Goal: Task Accomplishment & Management: Manage account settings

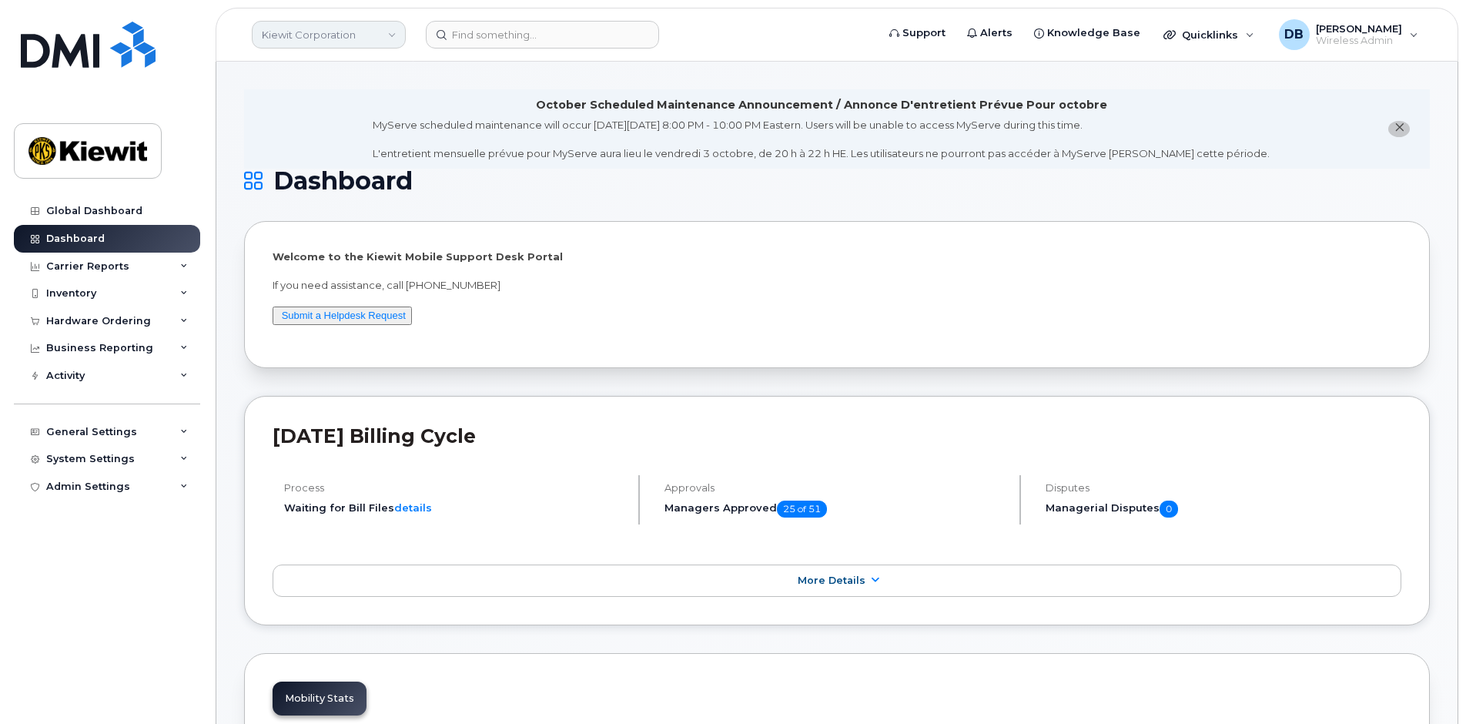
scroll to position [2039, 0]
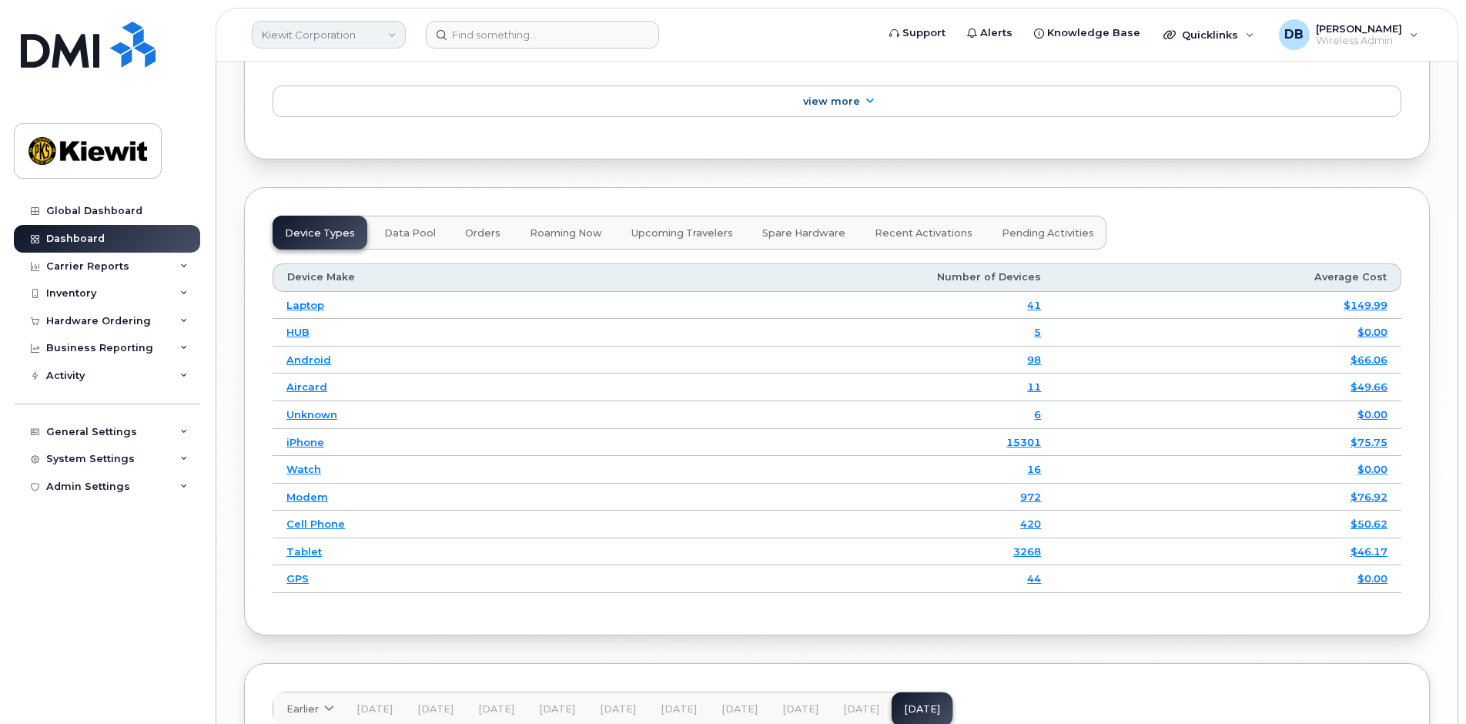
click at [393, 38] on link "Kiewit Corporation" at bounding box center [329, 35] width 154 height 28
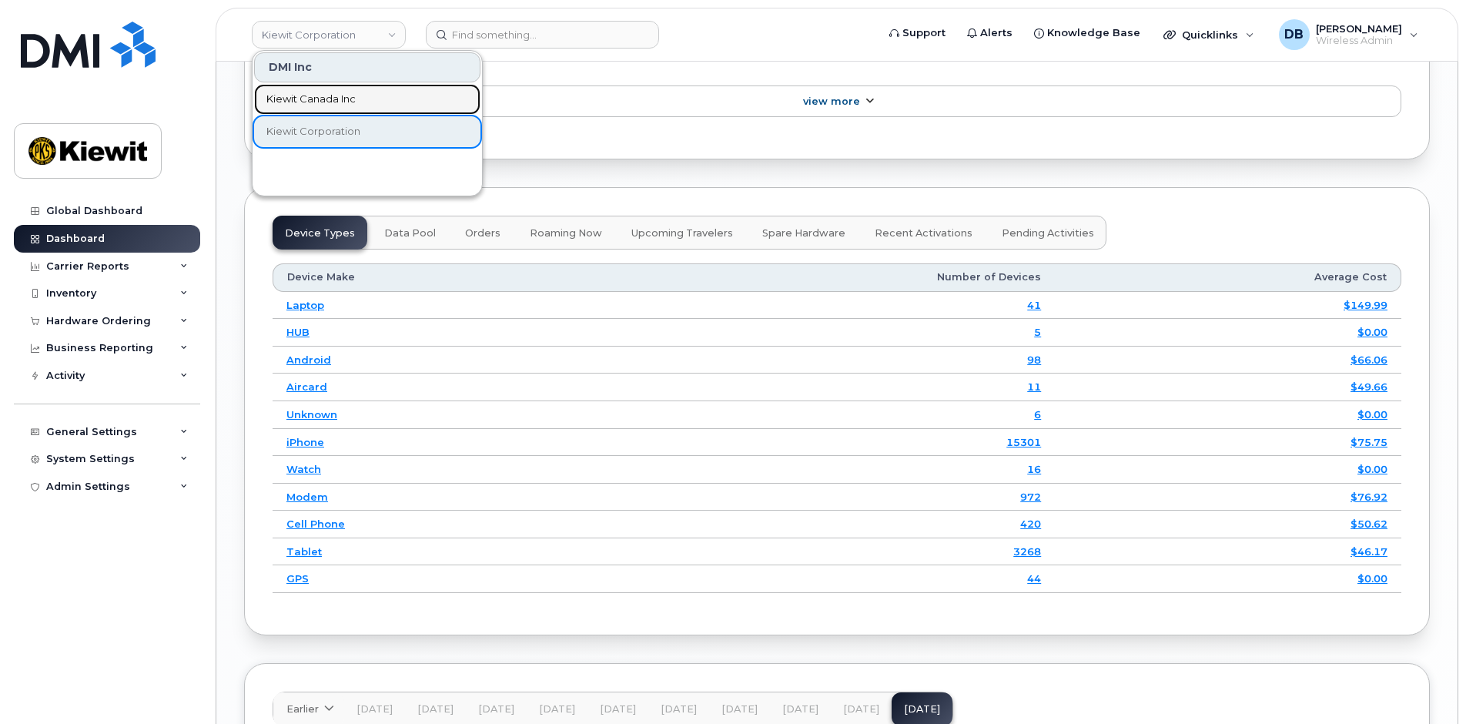
click at [325, 91] on link "Kiewit Canada Inc" at bounding box center [367, 99] width 226 height 31
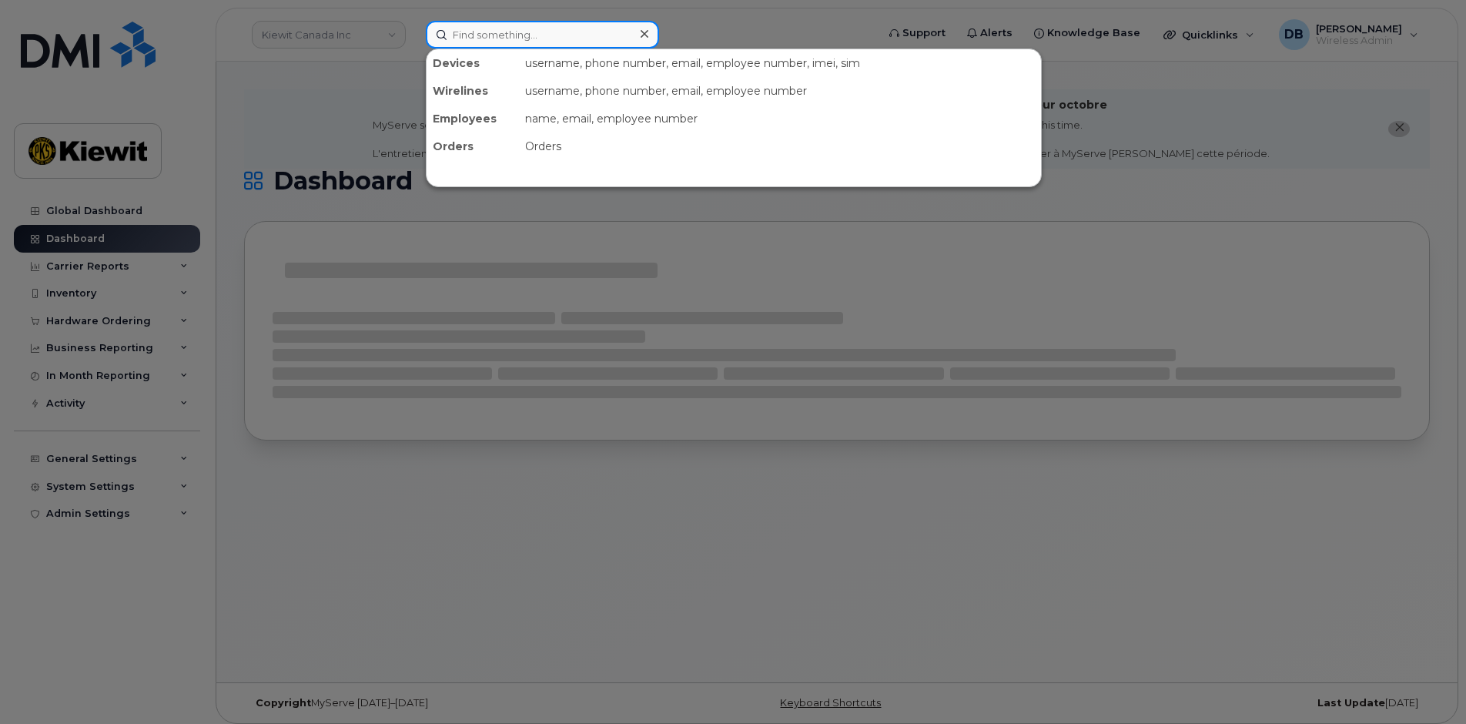
click at [476, 32] on input at bounding box center [542, 35] width 233 height 28
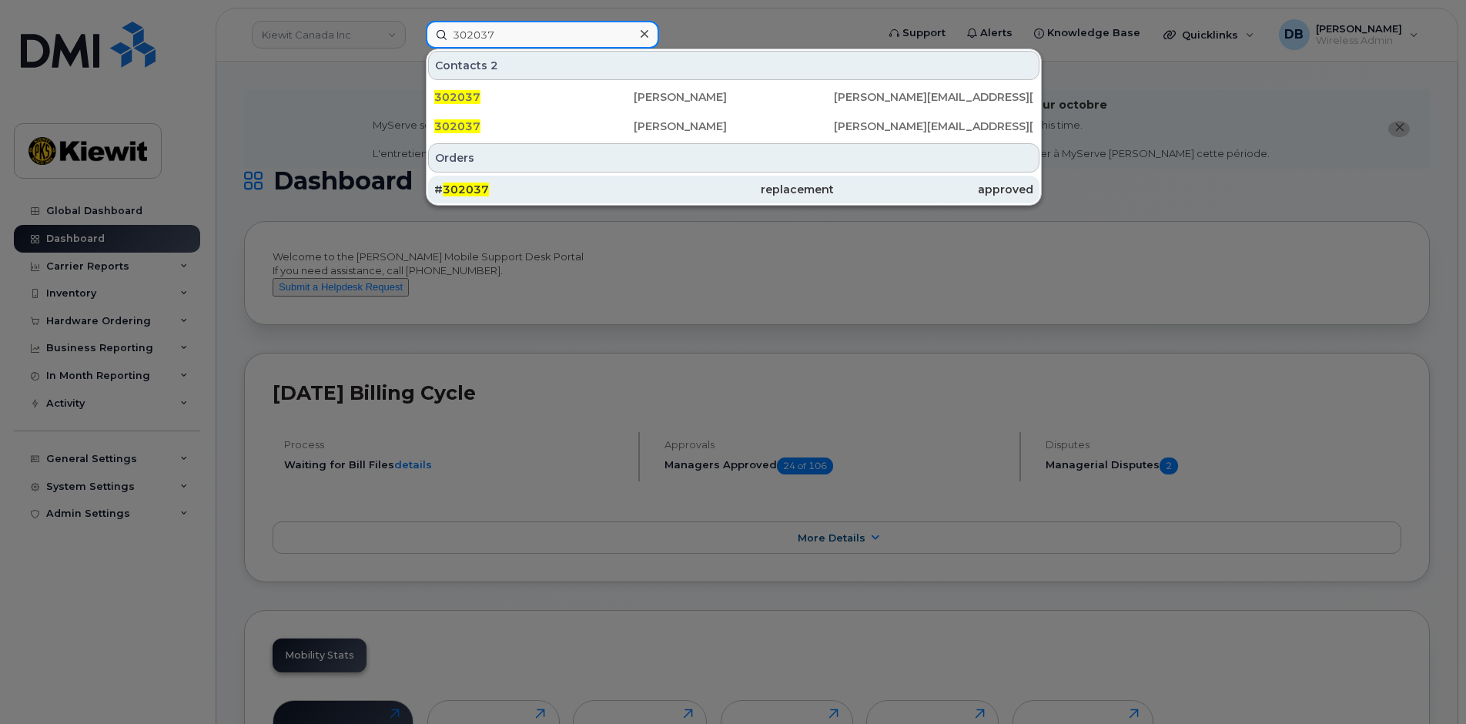
type input "302037"
drag, startPoint x: 456, startPoint y: 183, endPoint x: 469, endPoint y: 182, distance: 12.3
click at [459, 183] on span "302037" at bounding box center [466, 189] width 46 height 14
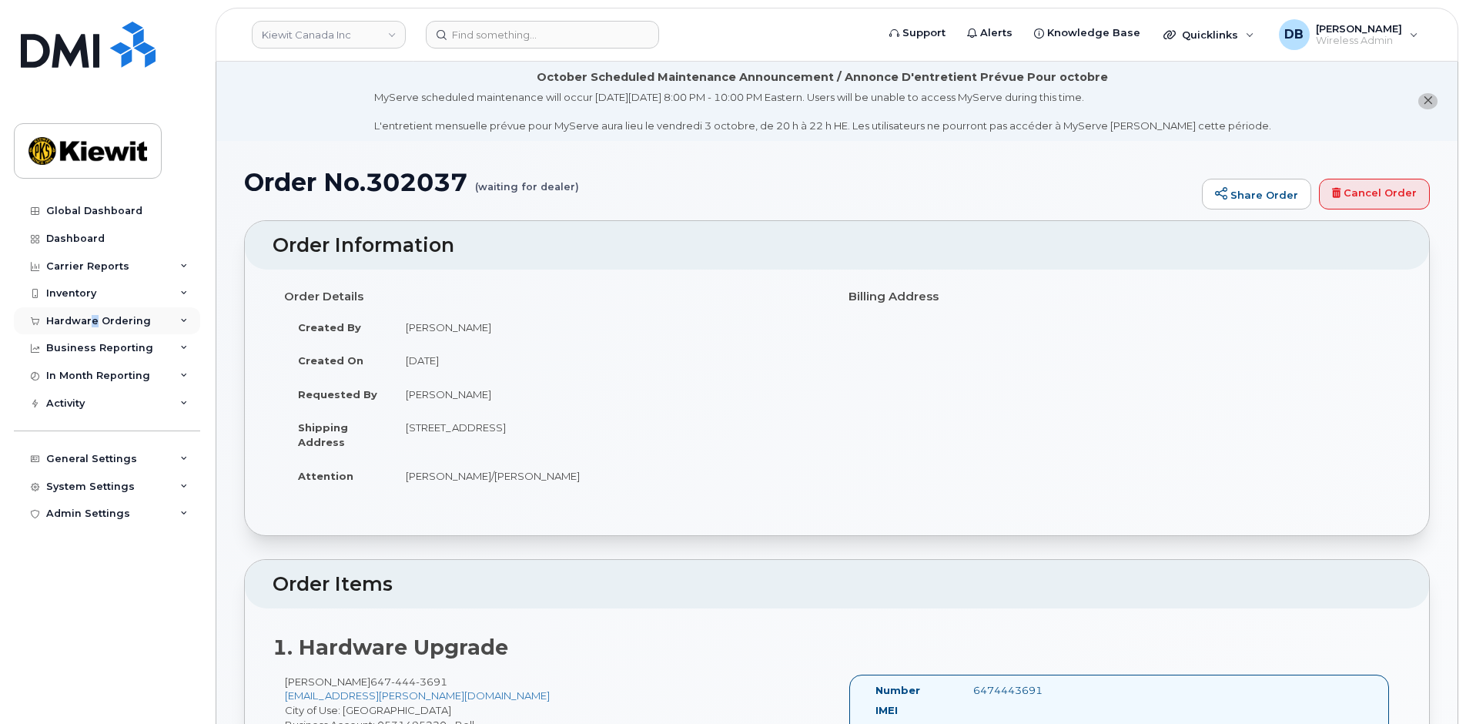
click at [94, 316] on div "Hardware Ordering" at bounding box center [98, 321] width 105 height 12
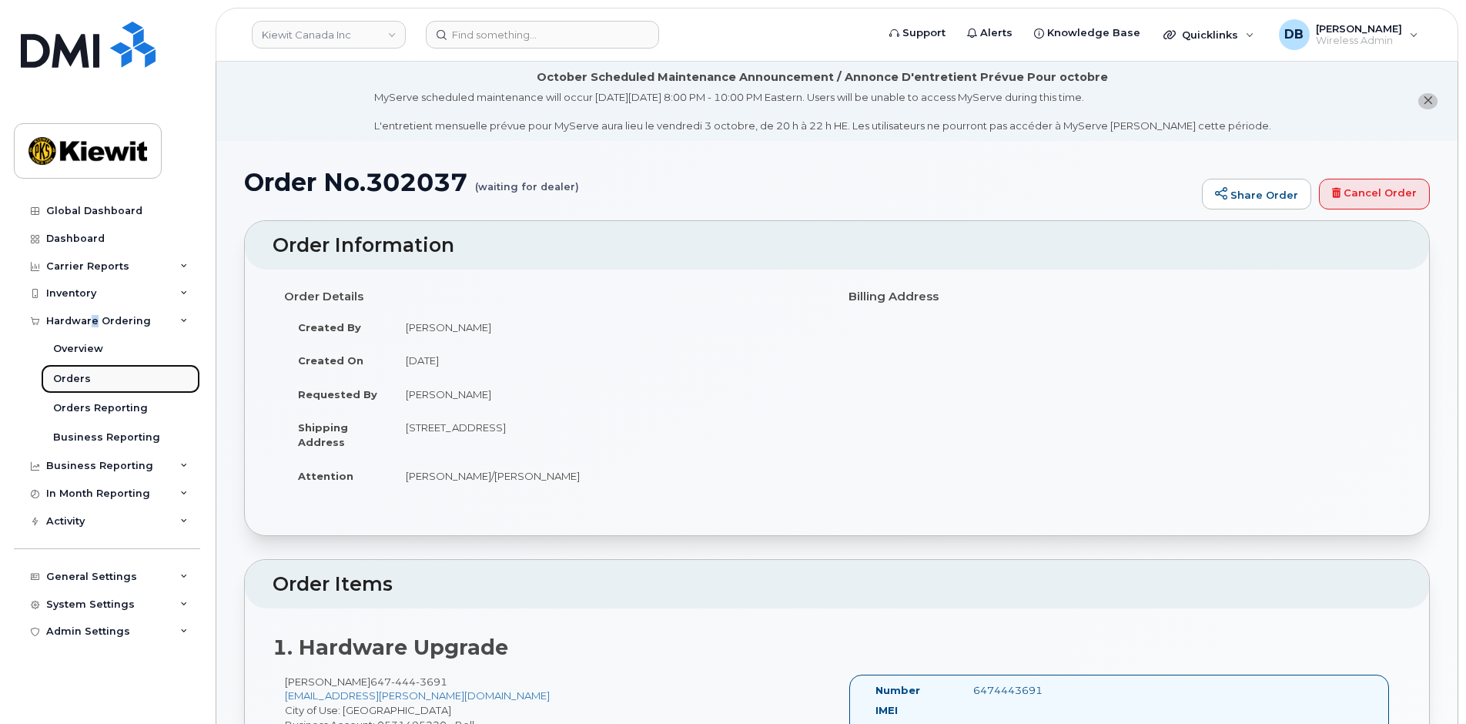
drag, startPoint x: 94, startPoint y: 316, endPoint x: 79, endPoint y: 379, distance: 64.0
click at [79, 379] on div "Orders" at bounding box center [72, 379] width 38 height 14
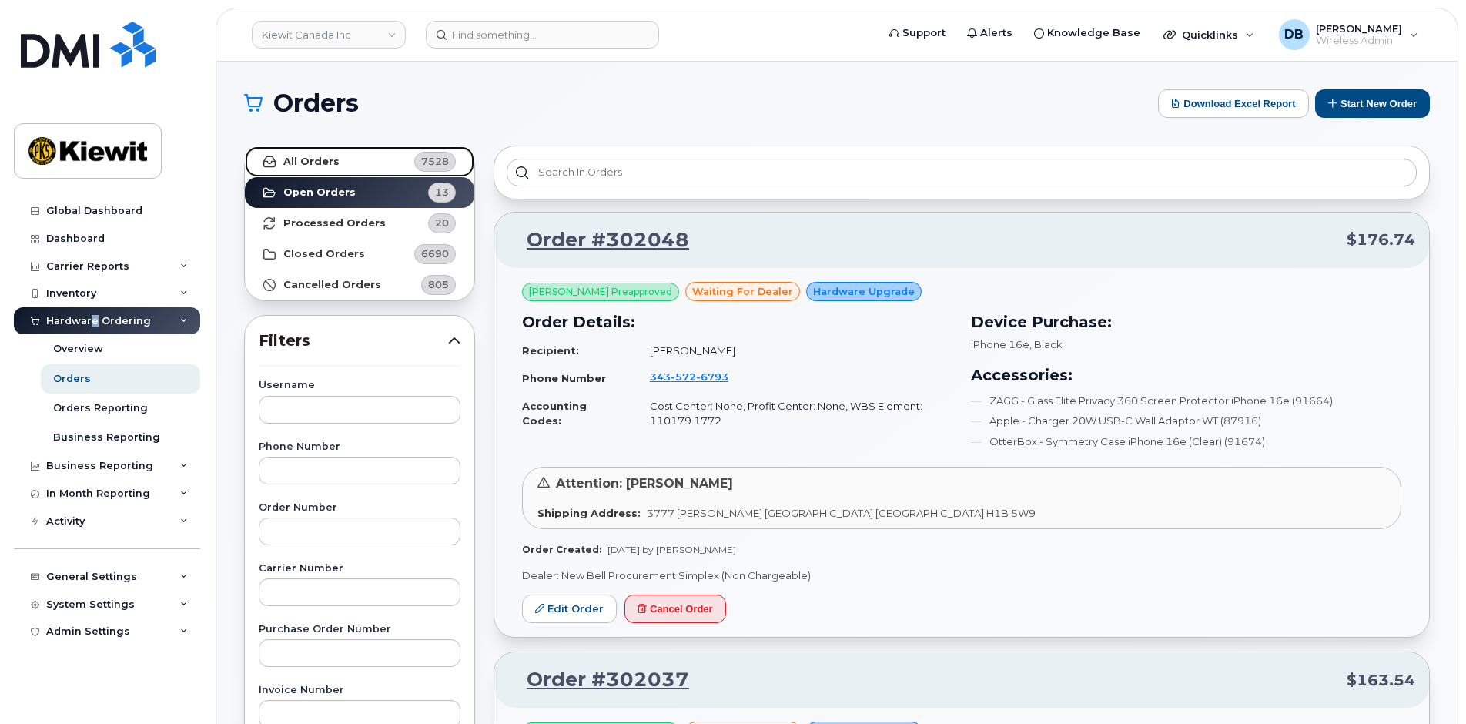
click at [335, 158] on link "All Orders 7528" at bounding box center [359, 161] width 229 height 31
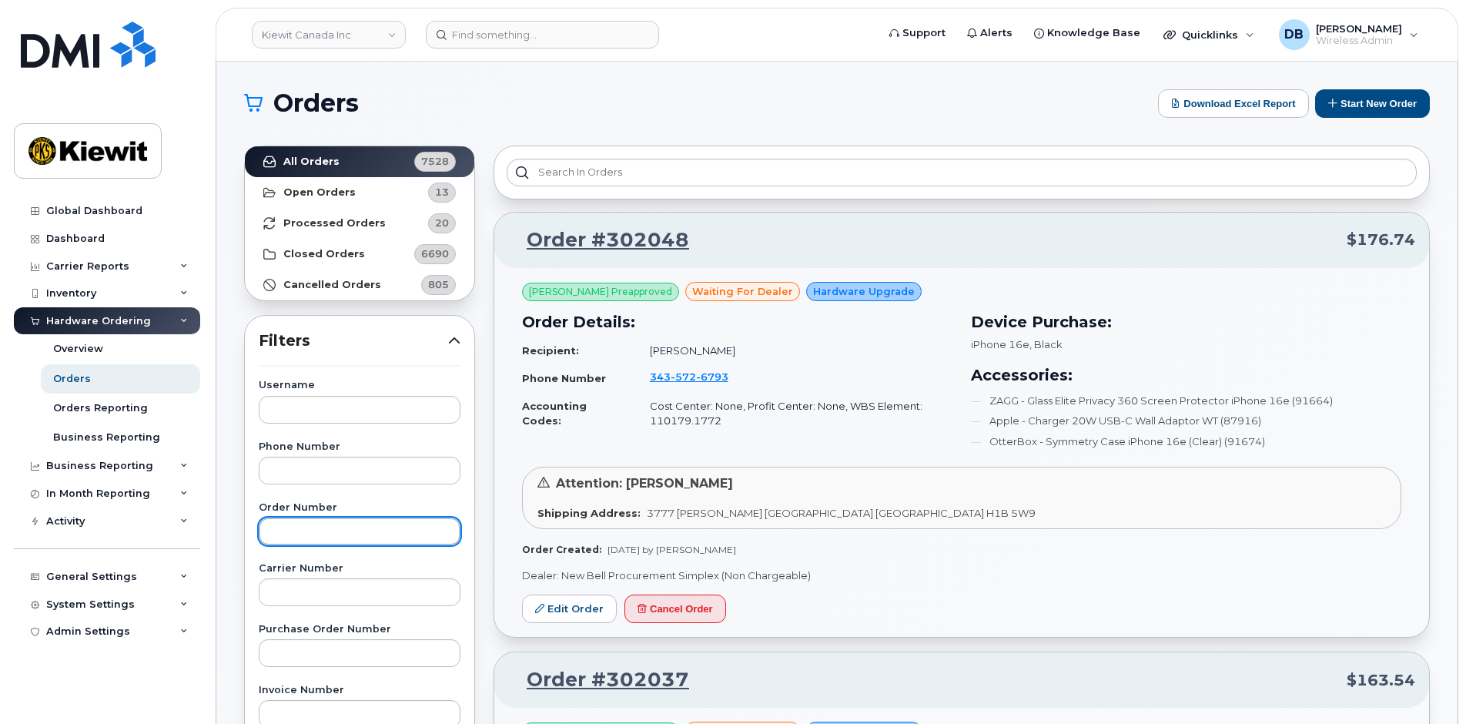
click at [273, 526] on input "text" at bounding box center [360, 531] width 202 height 28
type input "302037"
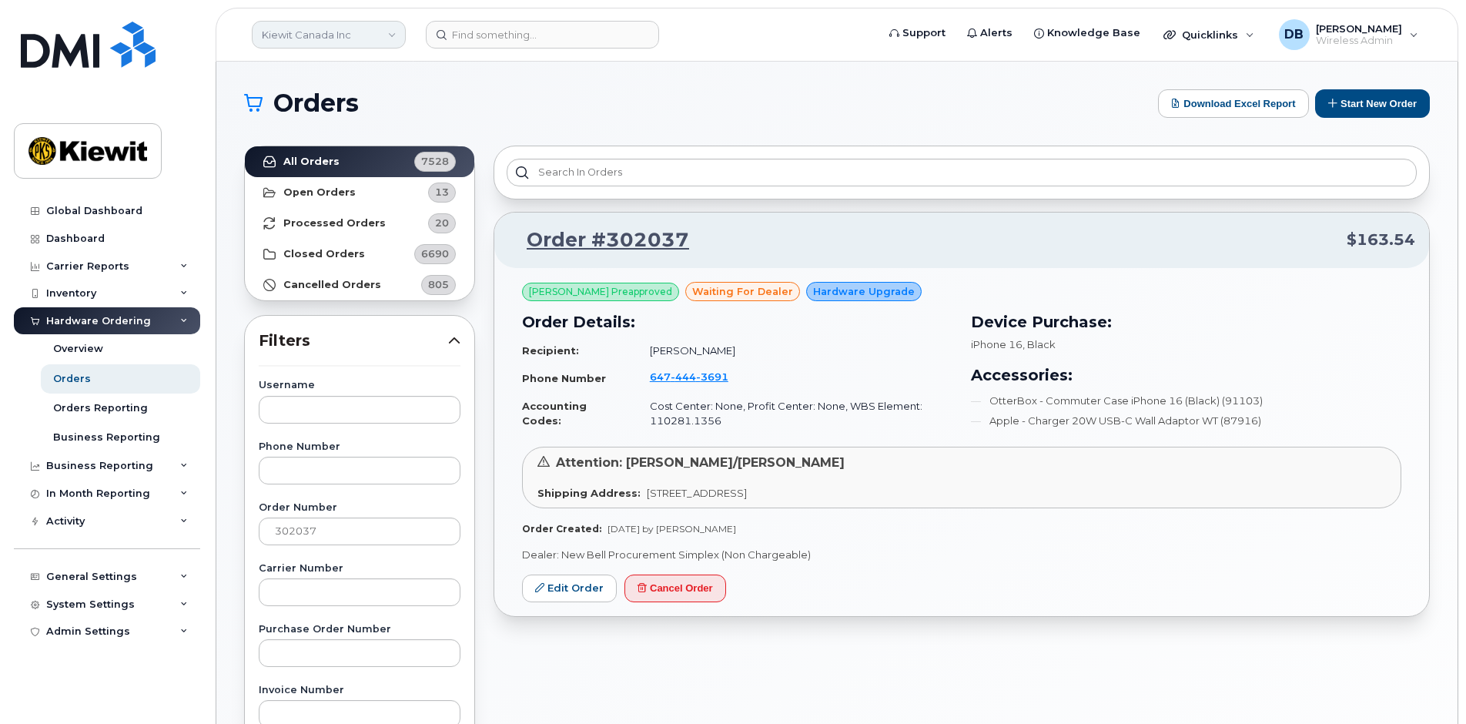
click at [378, 42] on link "Kiewit Canada Inc" at bounding box center [329, 35] width 154 height 28
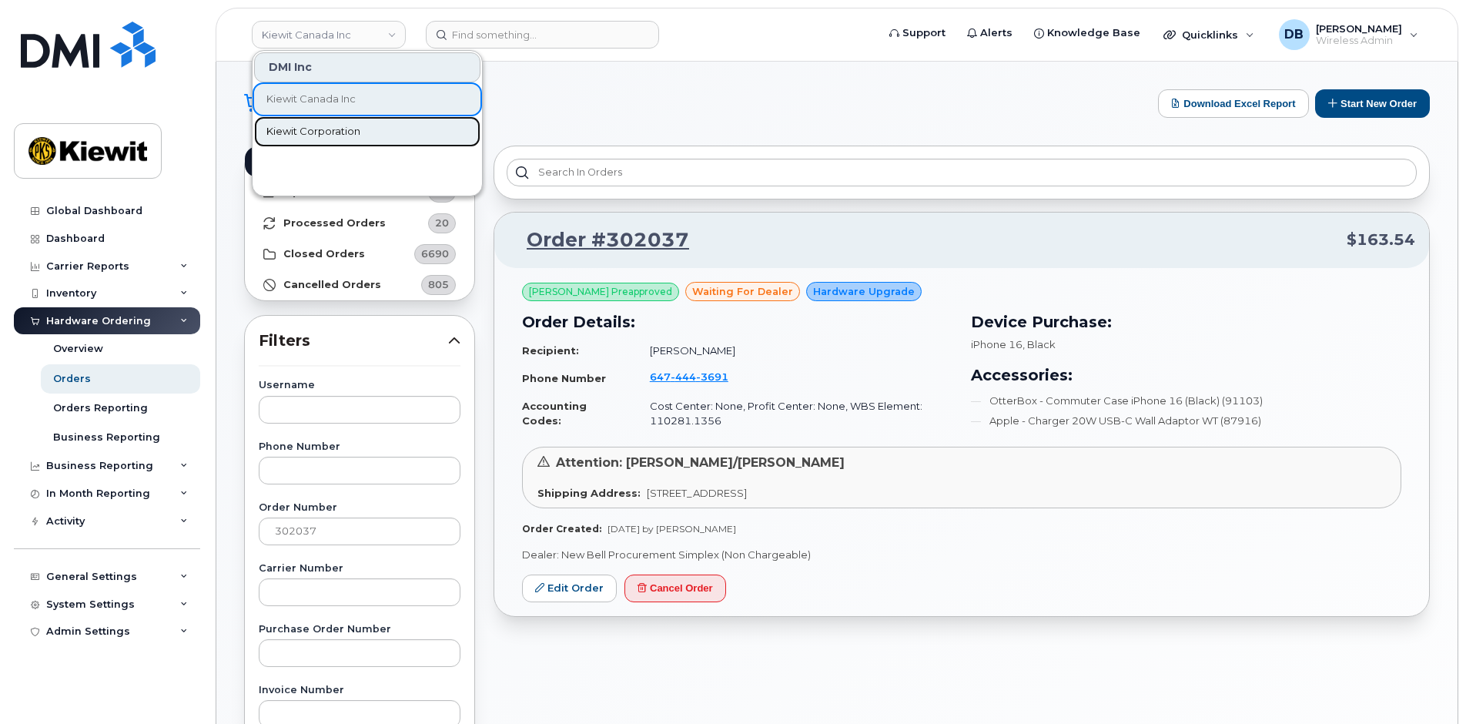
click at [301, 135] on span "Kiewit Corporation" at bounding box center [313, 131] width 94 height 15
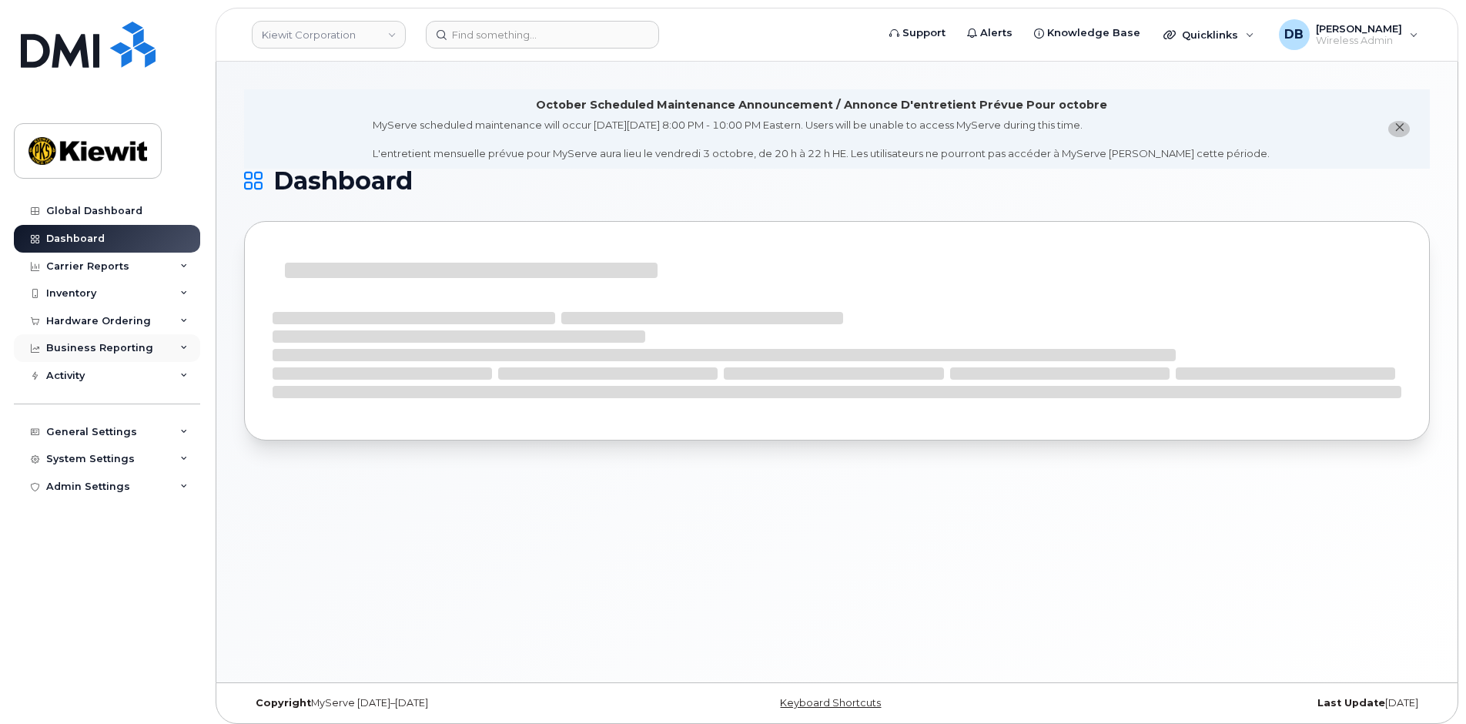
click at [91, 353] on div "Business Reporting" at bounding box center [99, 348] width 107 height 12
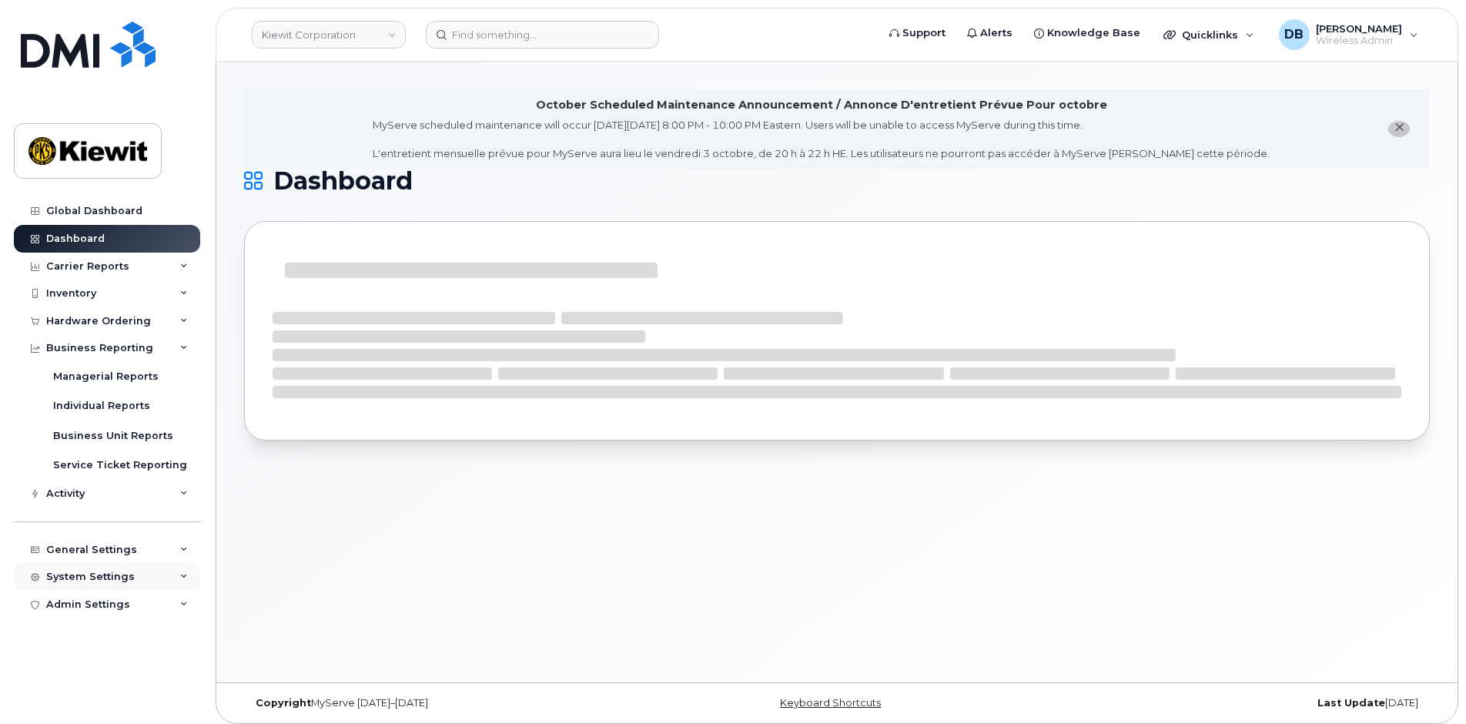
click at [122, 578] on div "System Settings" at bounding box center [90, 576] width 89 height 12
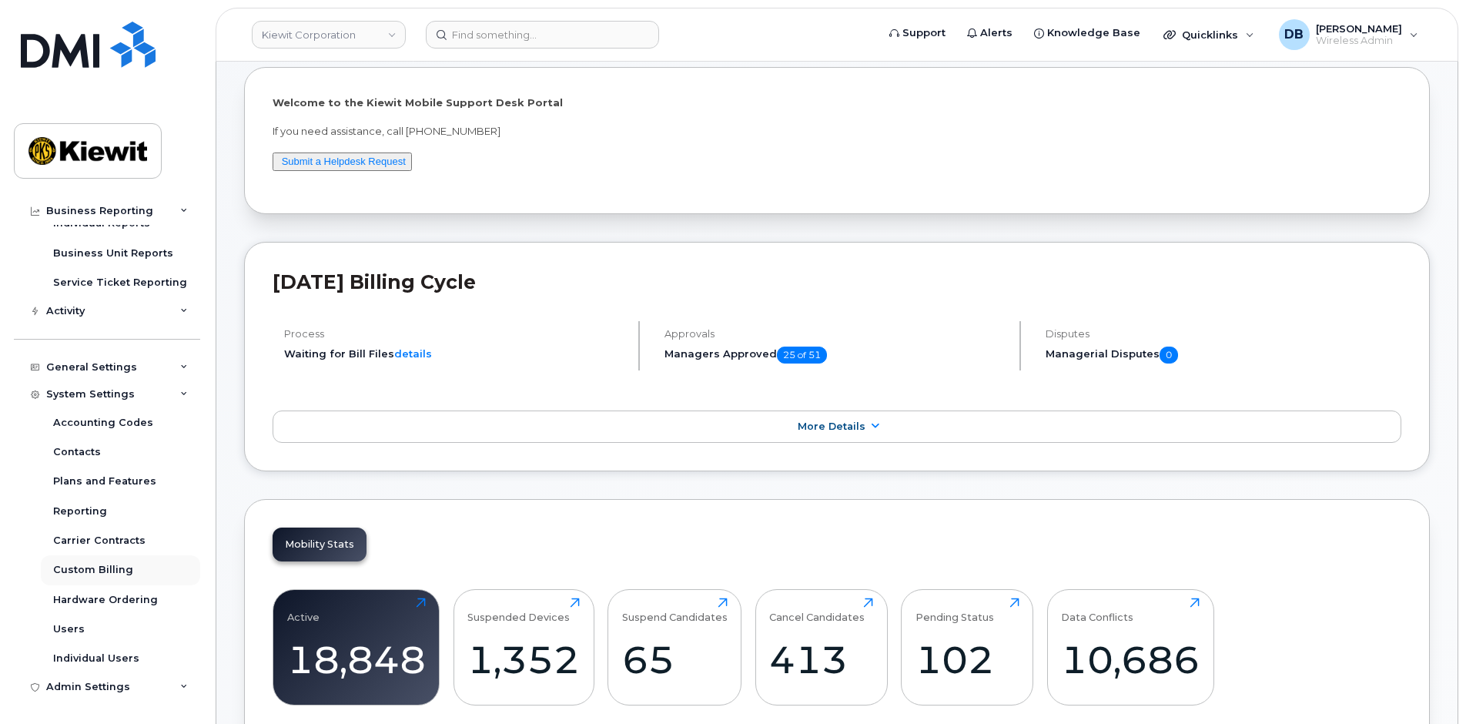
scroll to position [231, 0]
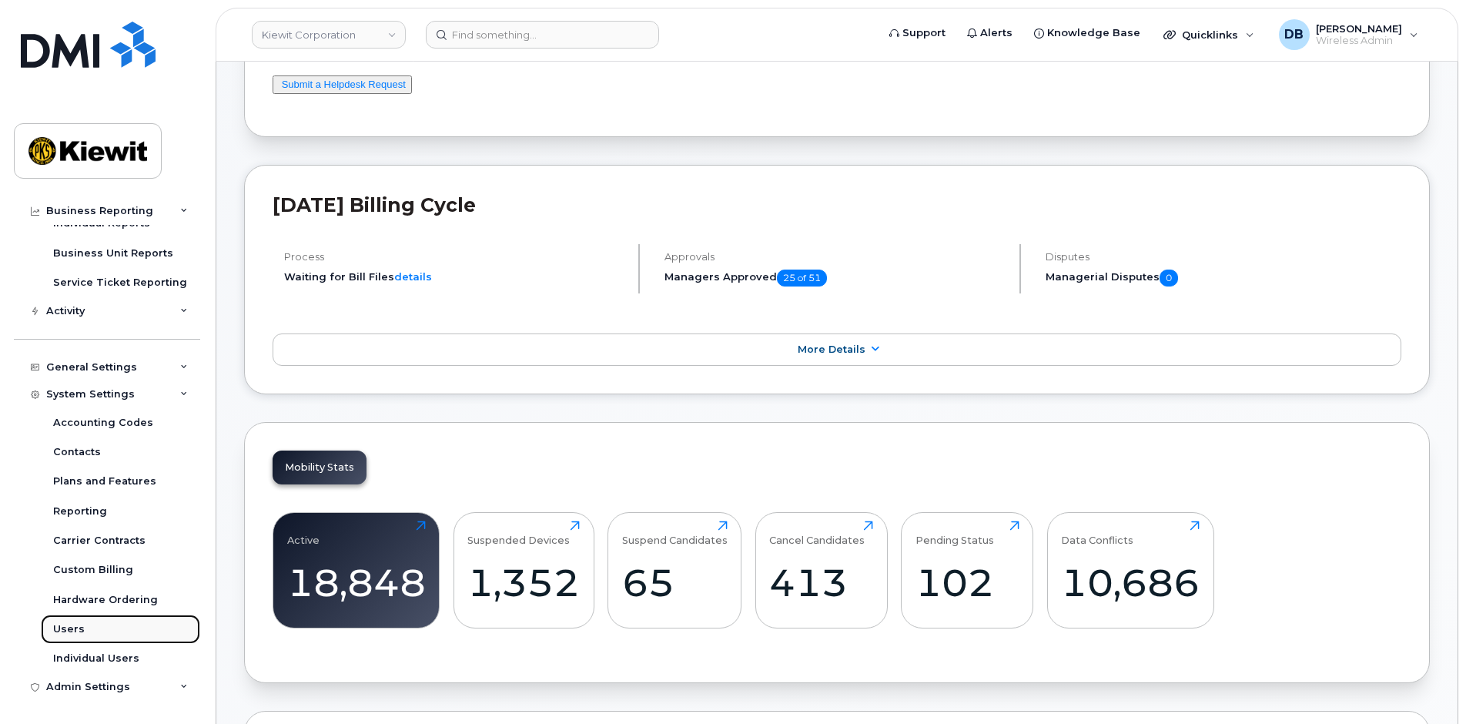
click at [73, 628] on div "Users" at bounding box center [69, 629] width 32 height 14
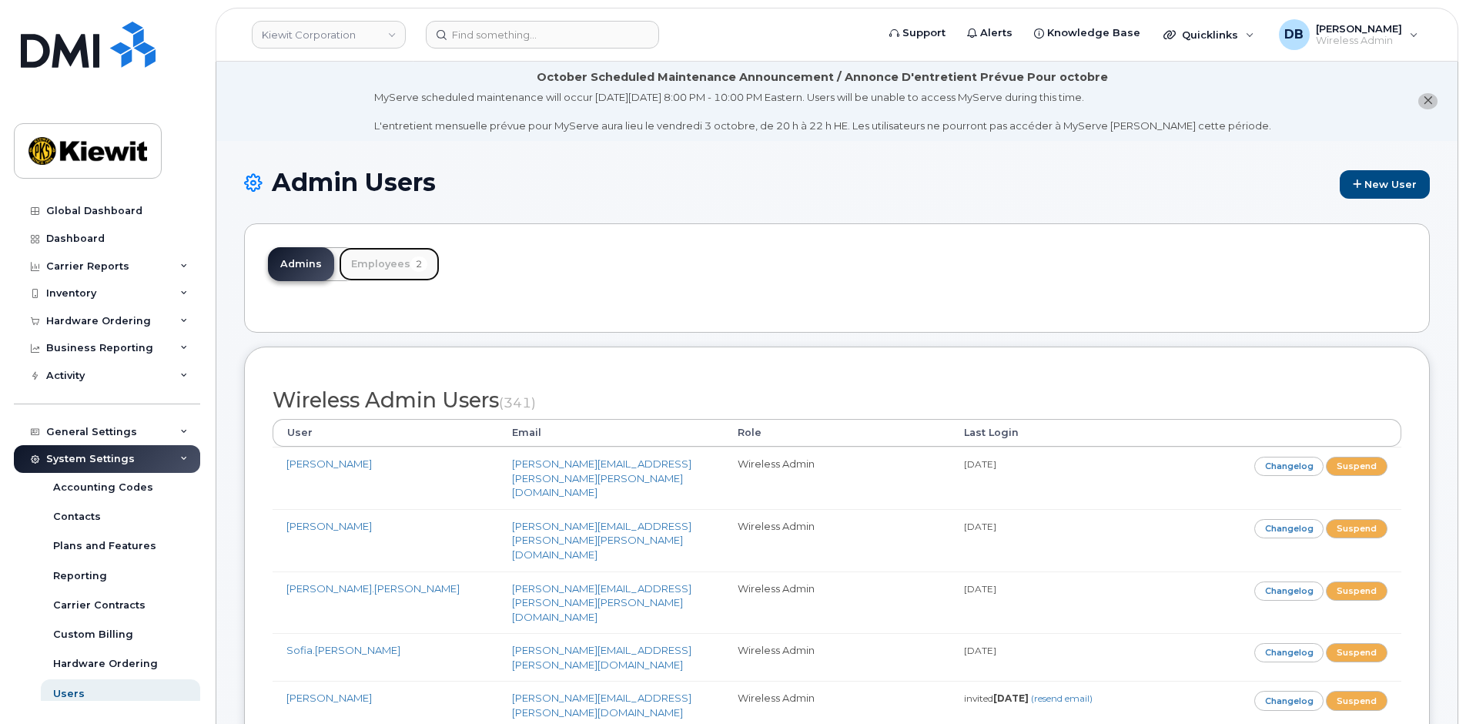
click at [396, 269] on link "Employees 2" at bounding box center [389, 264] width 101 height 34
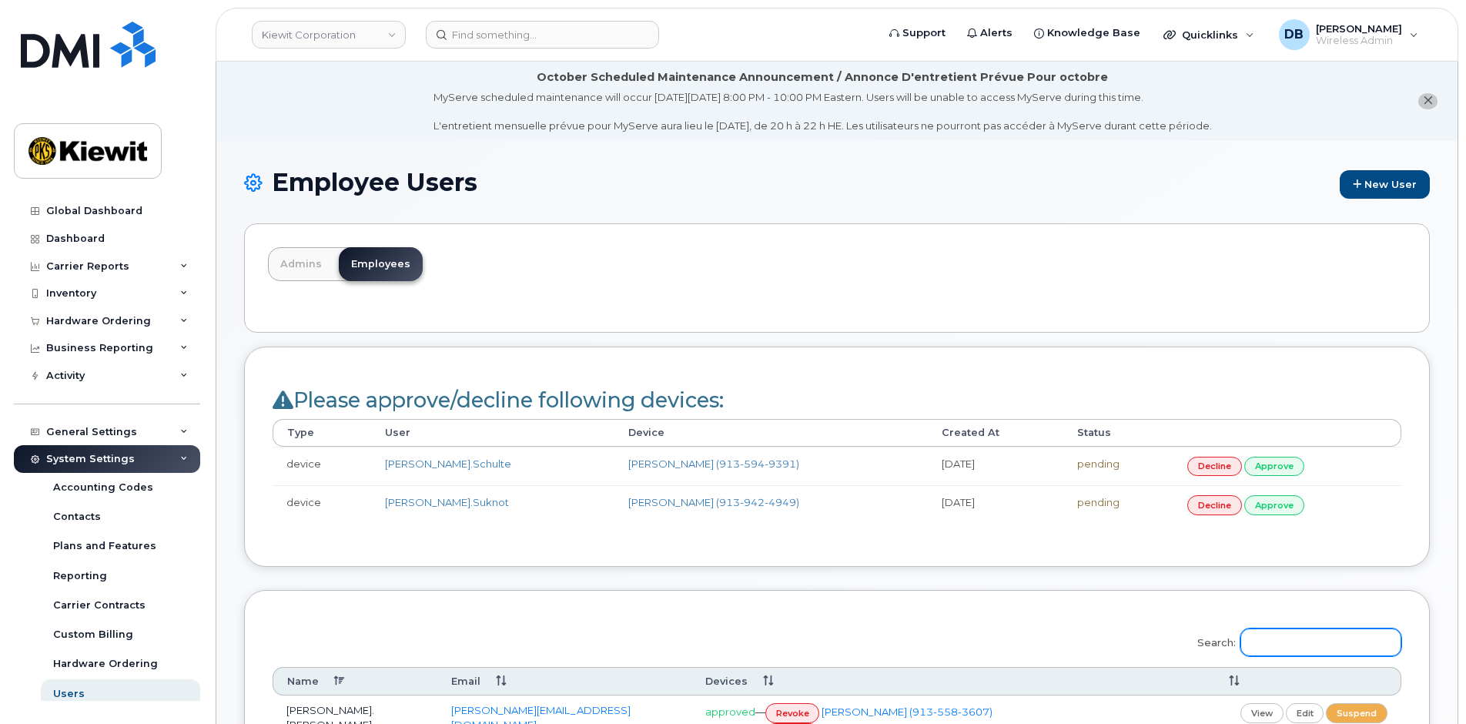
click at [1278, 647] on input "Search:" at bounding box center [1320, 642] width 161 height 28
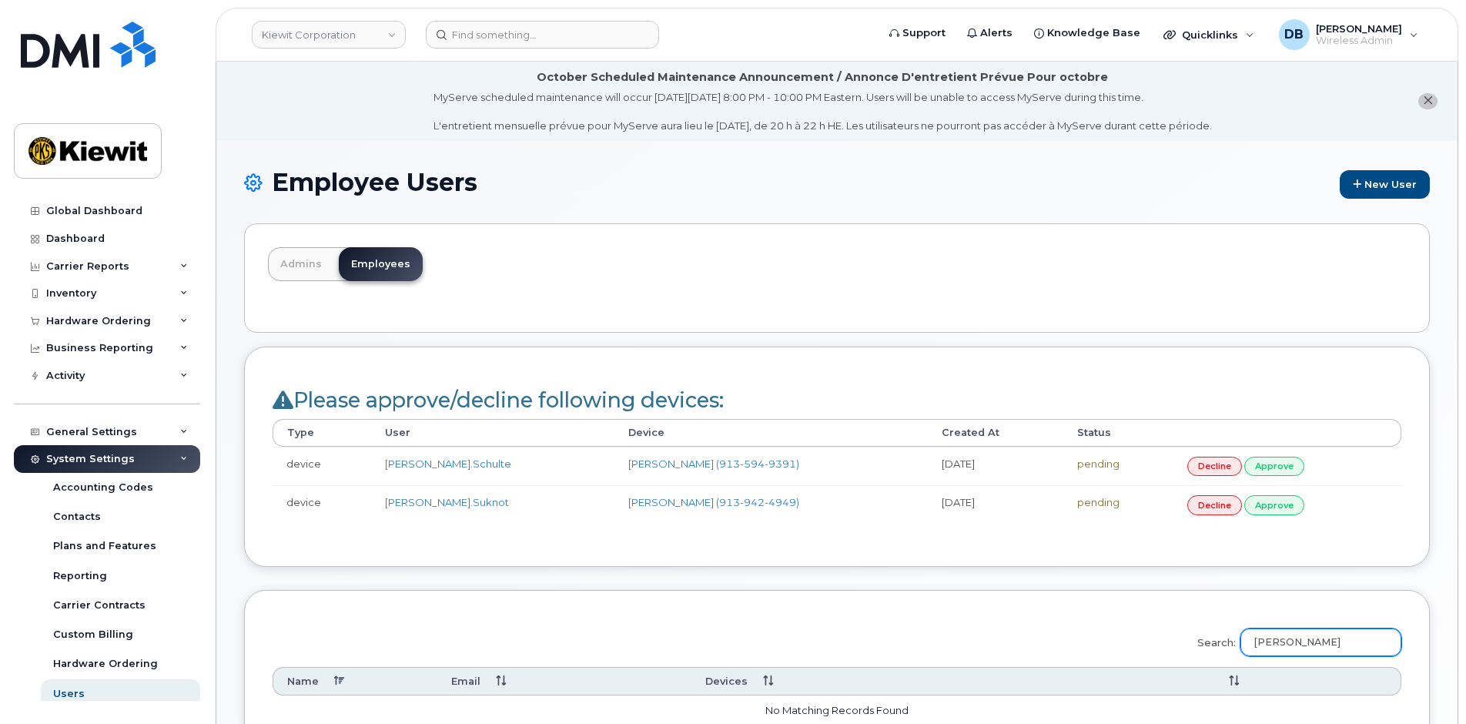
scroll to position [308, 0]
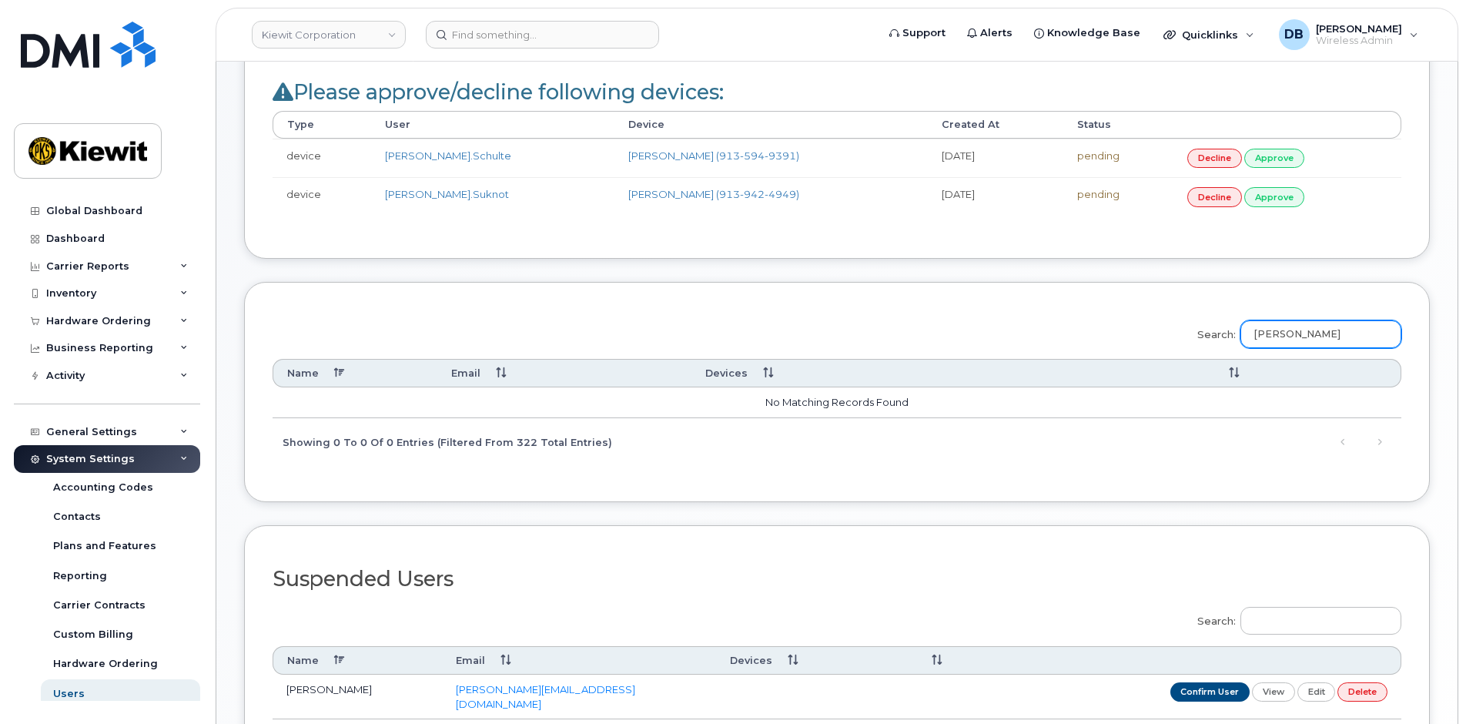
type input "vassar"
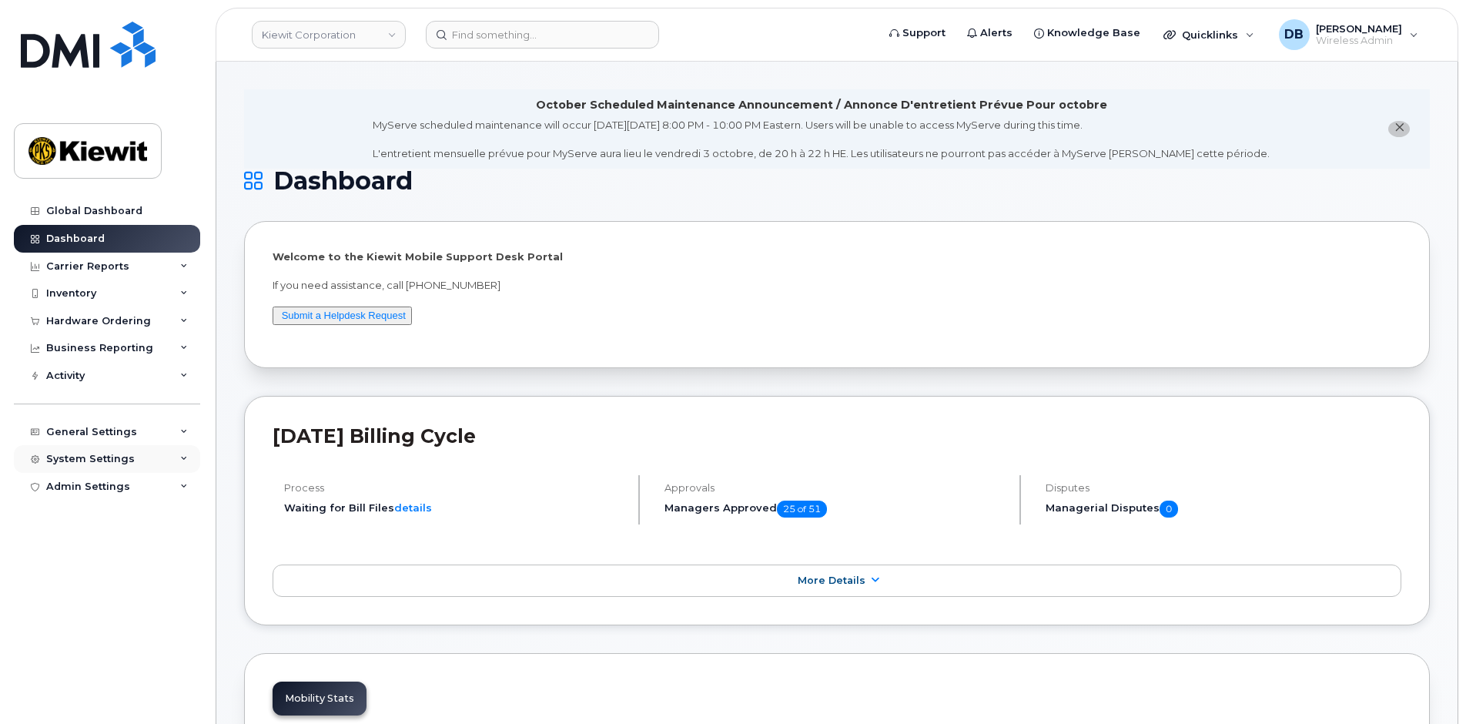
click at [95, 464] on div "System Settings" at bounding box center [107, 459] width 186 height 28
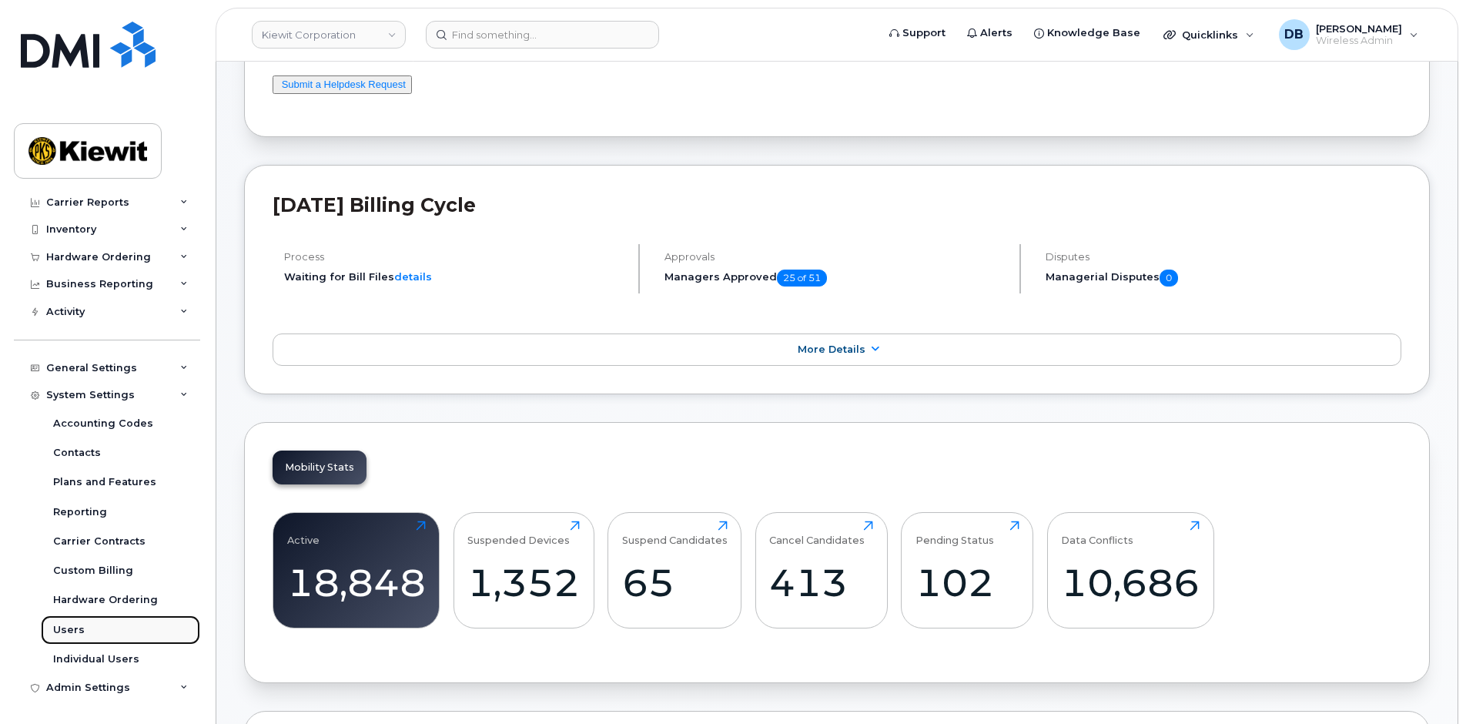
click at [69, 621] on link "Users" at bounding box center [120, 629] width 159 height 29
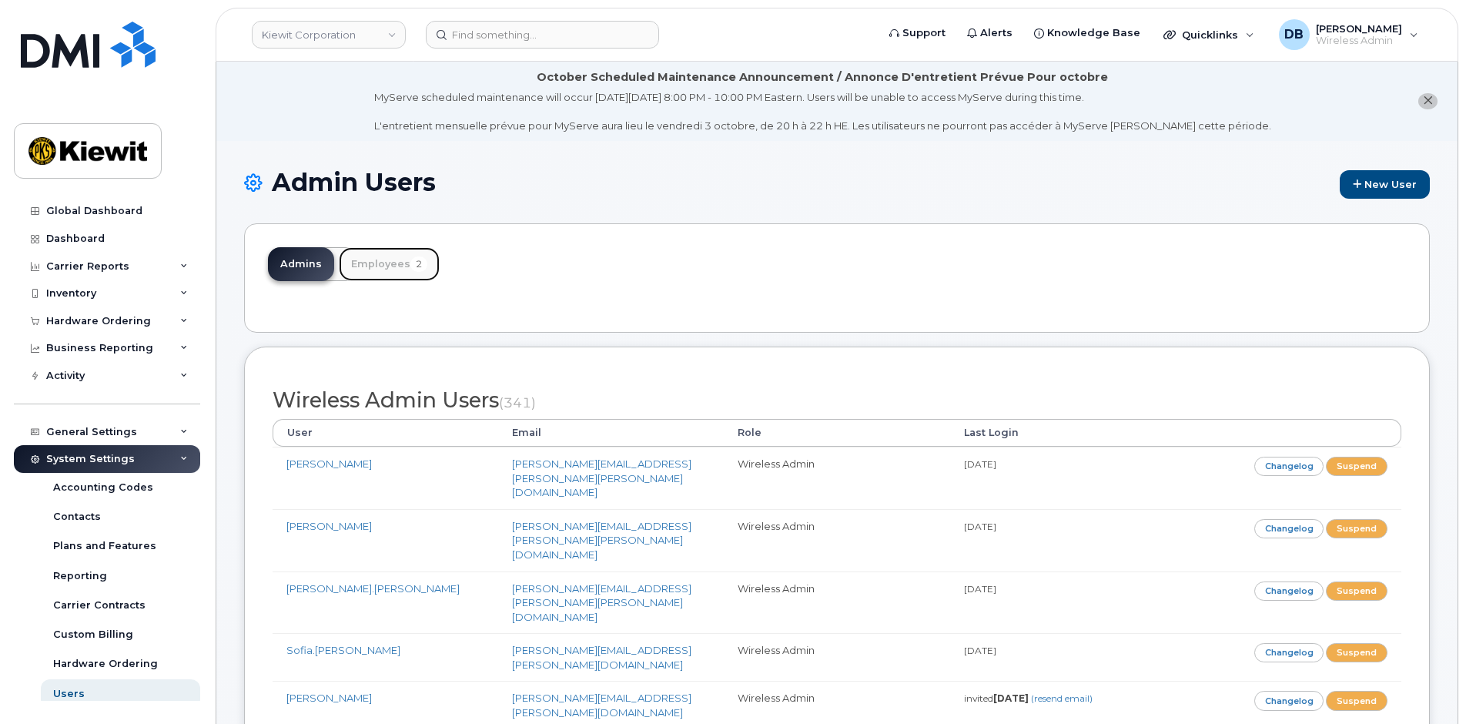
click at [357, 265] on link "Employees 2" at bounding box center [389, 264] width 101 height 34
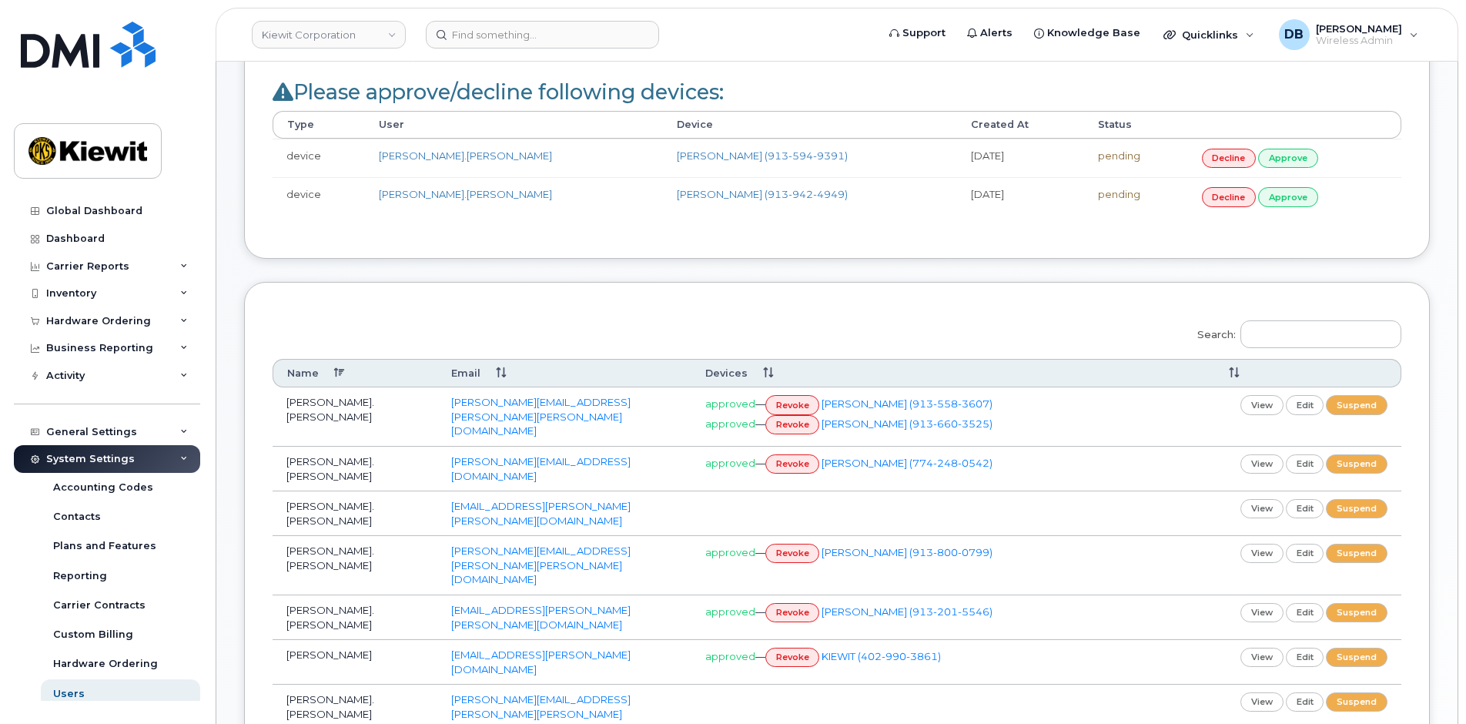
scroll to position [539, 0]
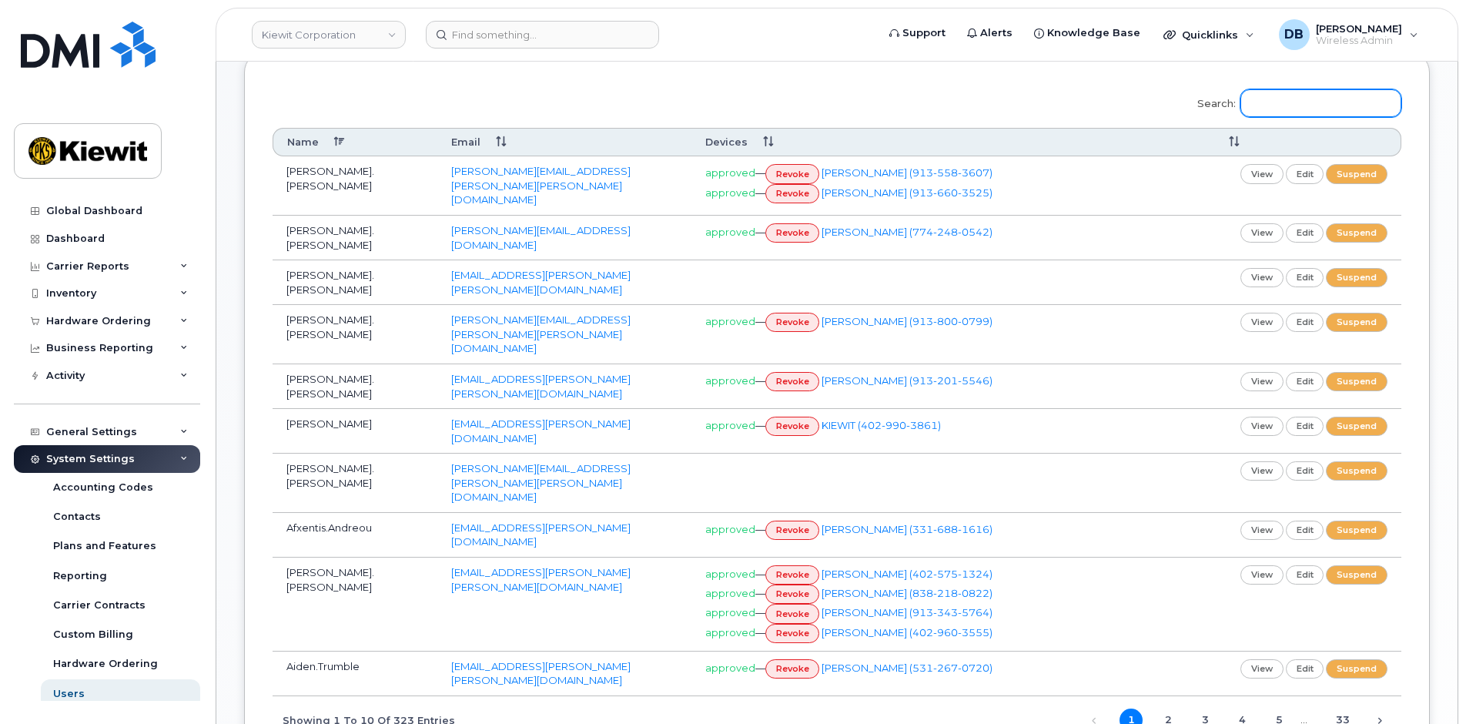
click at [1267, 92] on input "Search:" at bounding box center [1320, 103] width 161 height 28
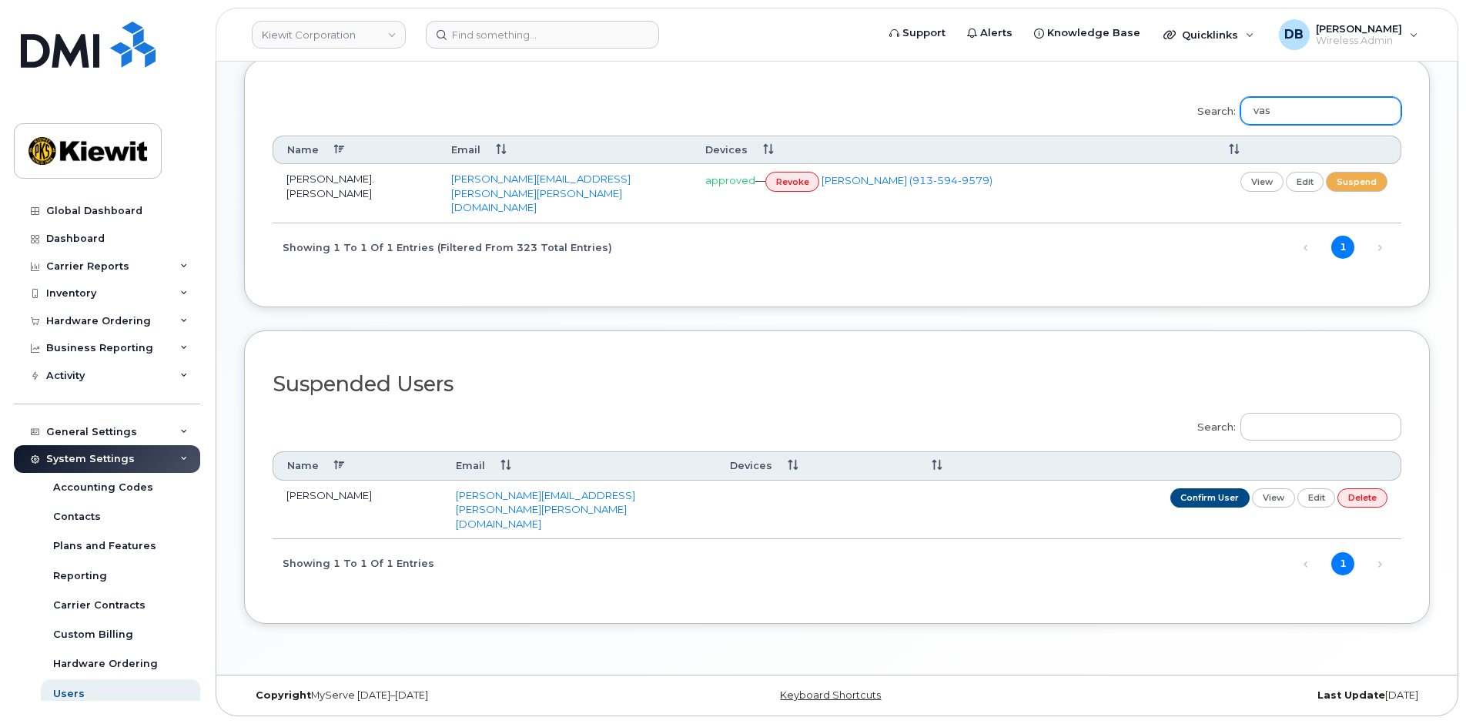
scroll to position [484, 0]
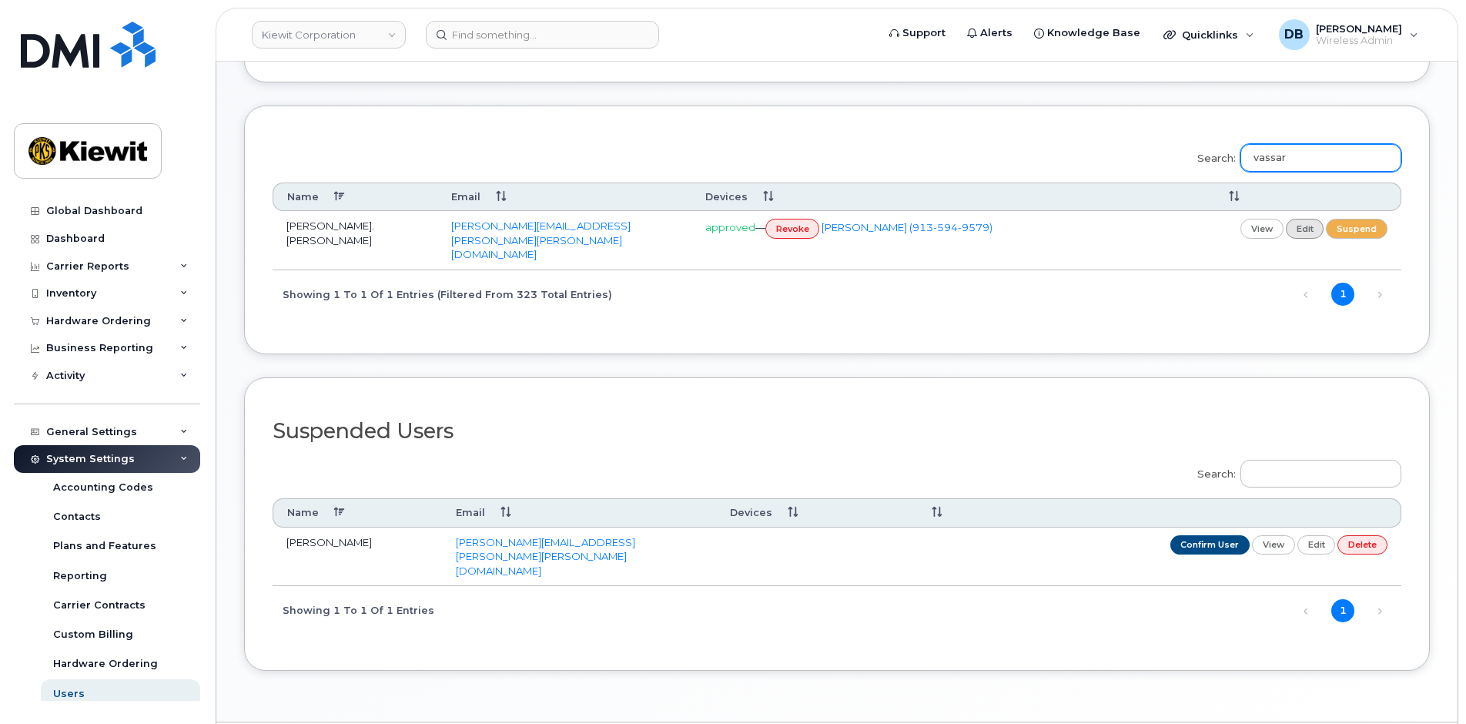
type input "vassar"
click at [1297, 222] on link "edit" at bounding box center [1304, 228] width 38 height 19
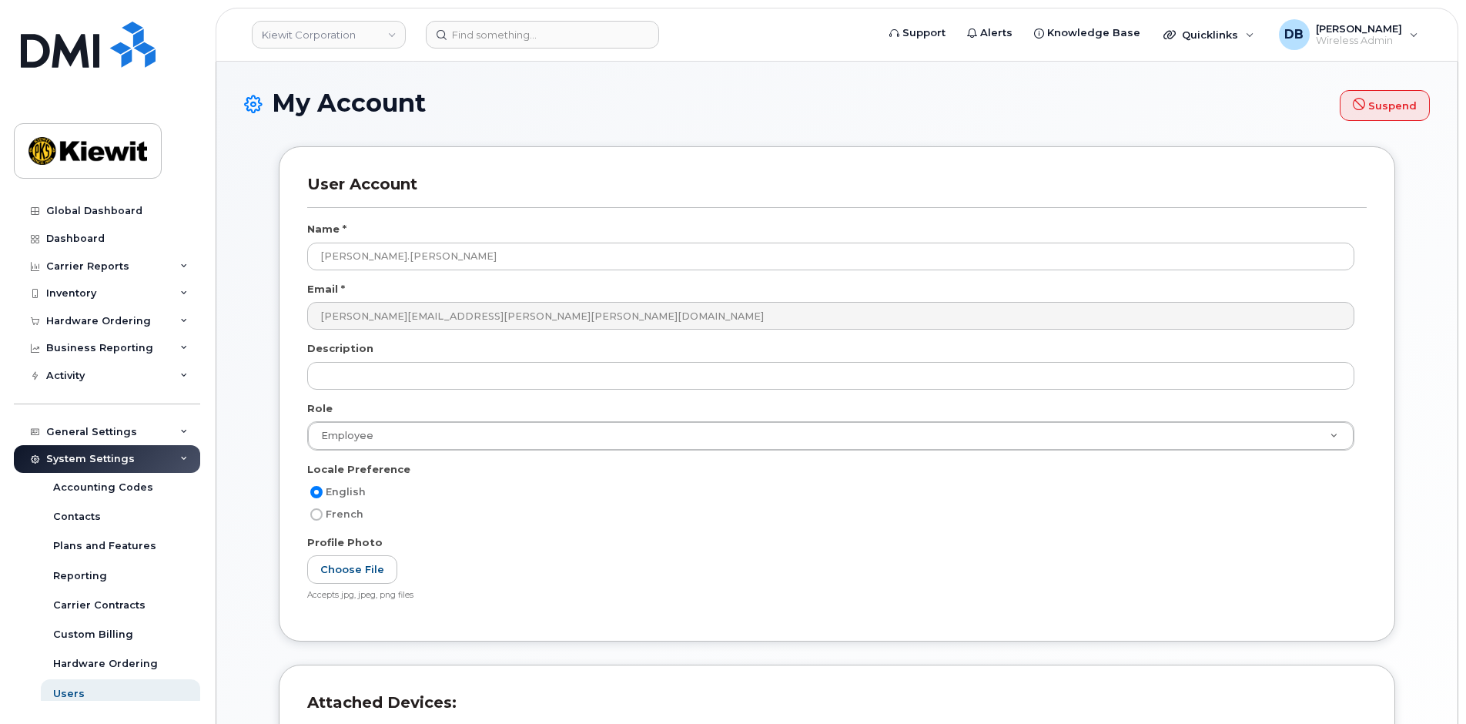
select select
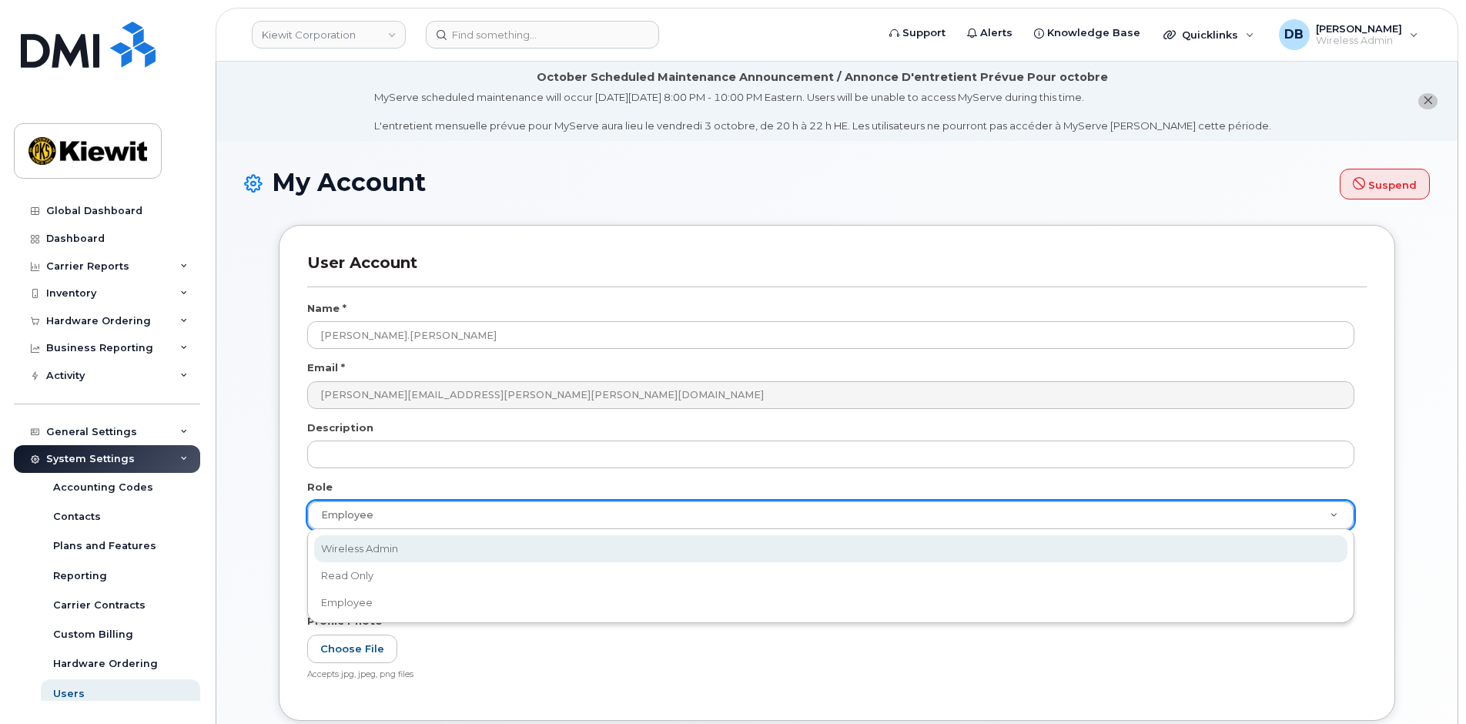
select select "wireless_admin"
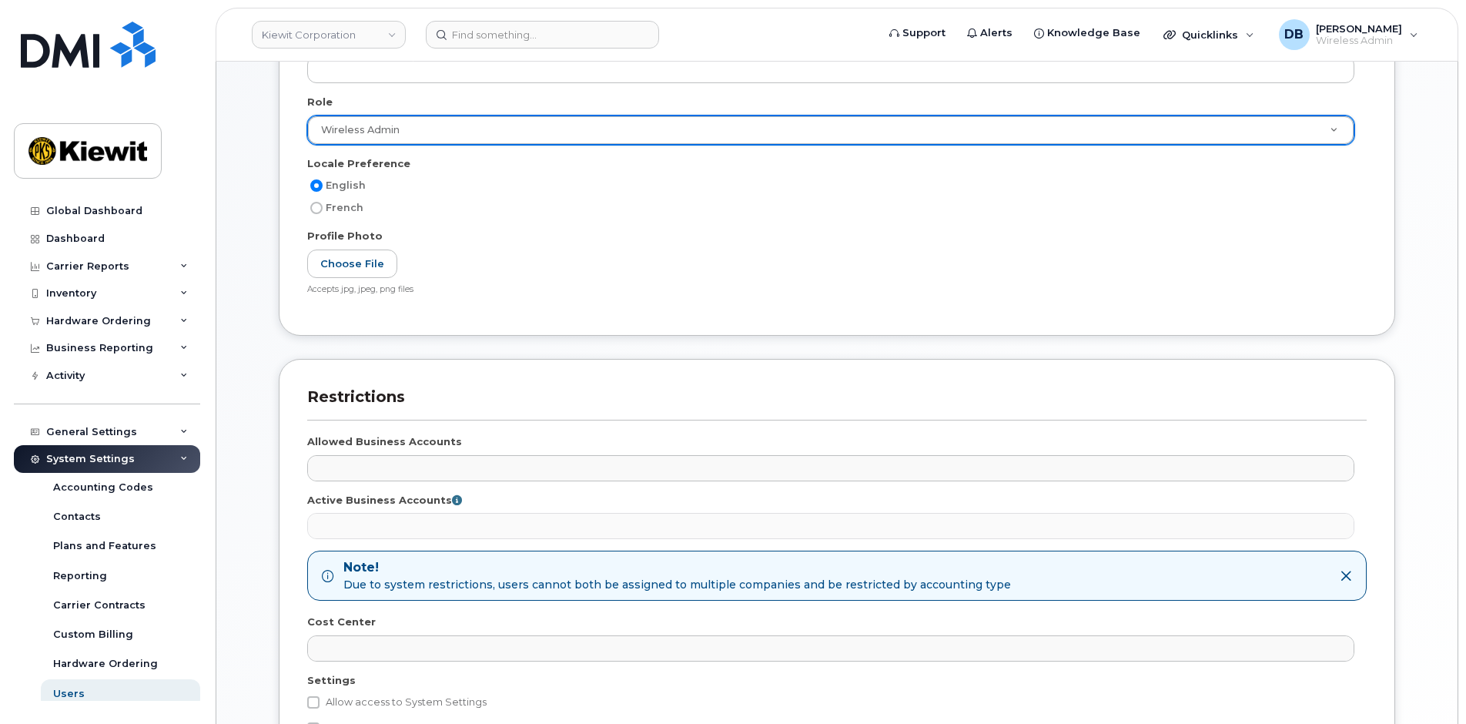
scroll to position [590, 0]
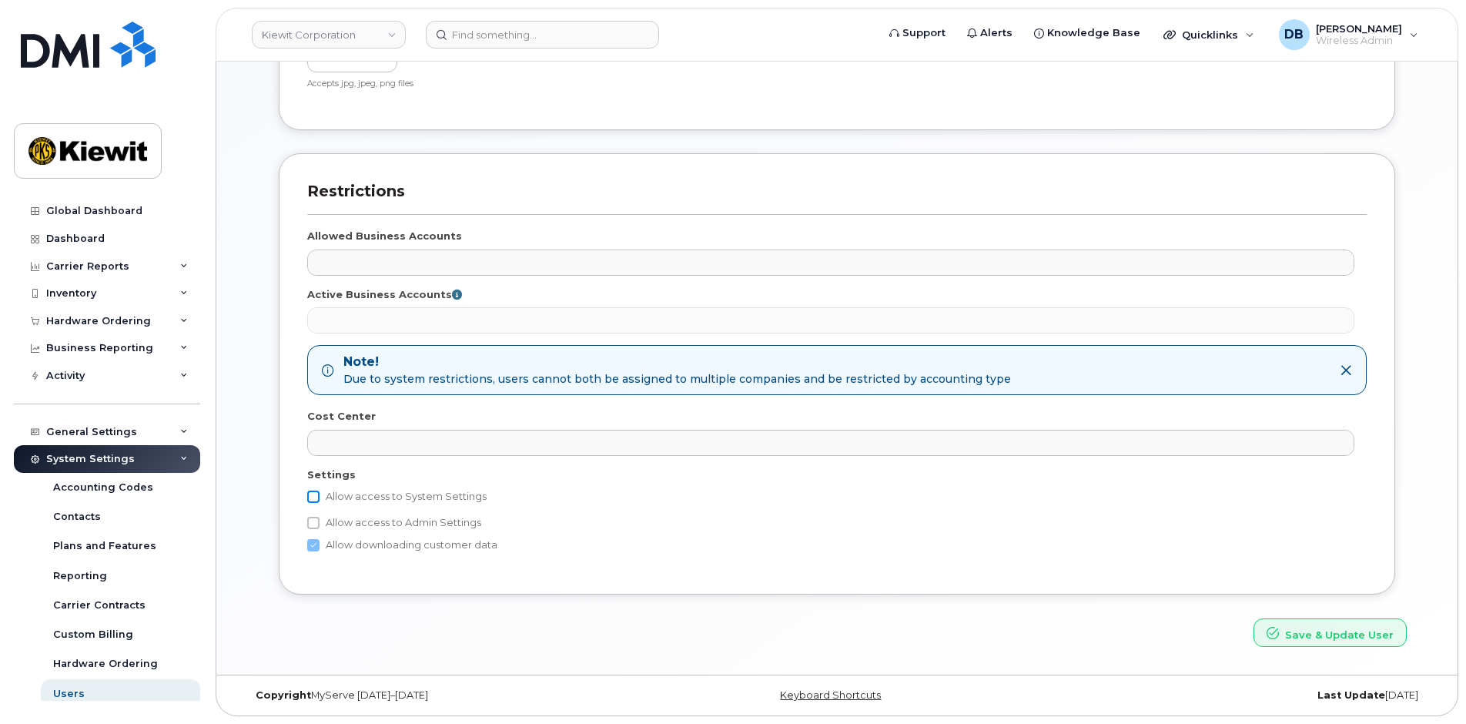
click at [311, 495] on input "Allow access to System Settings" at bounding box center [313, 496] width 12 height 12
checkbox input "true"
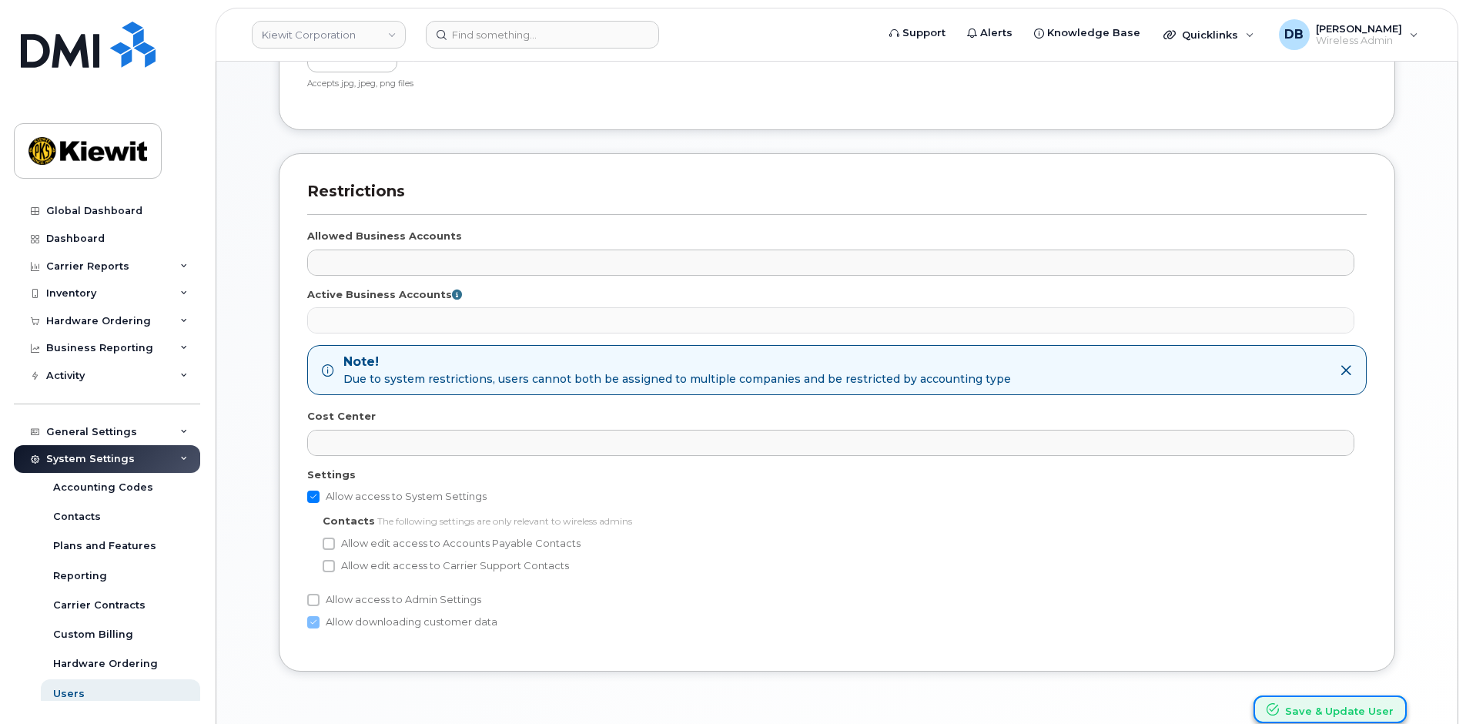
click at [1318, 715] on button "Save & Update User" at bounding box center [1329, 709] width 153 height 28
